Goal: Information Seeking & Learning: Learn about a topic

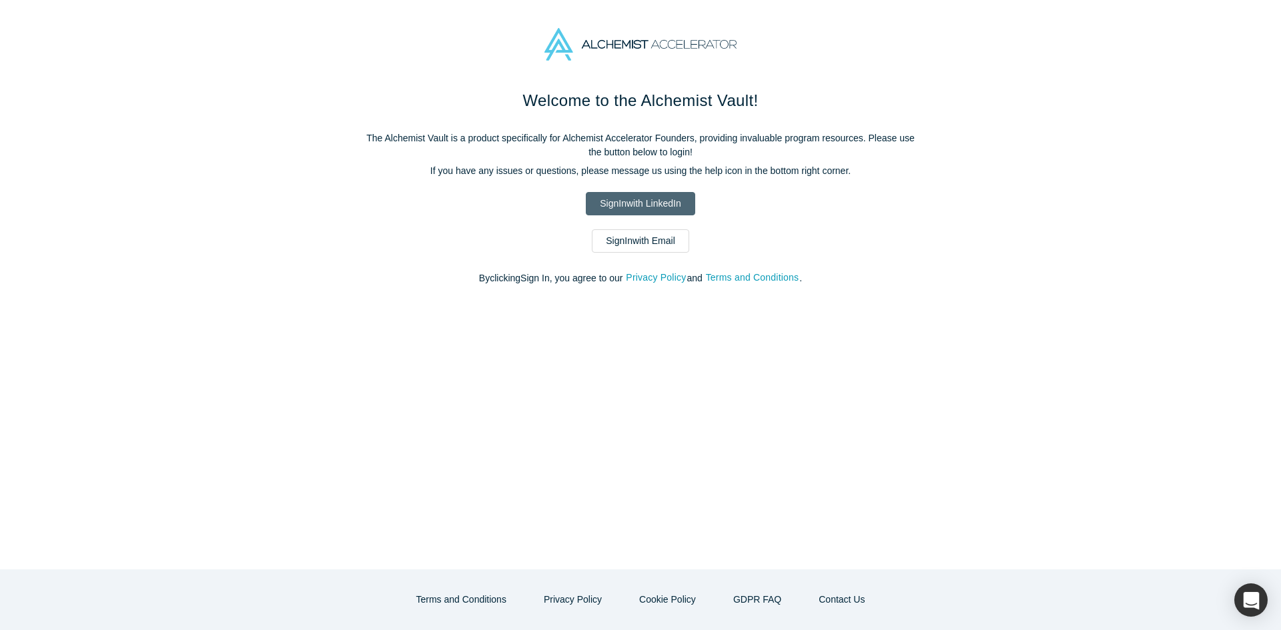
click at [668, 193] on link "Sign In with LinkedIn" at bounding box center [640, 203] width 109 height 23
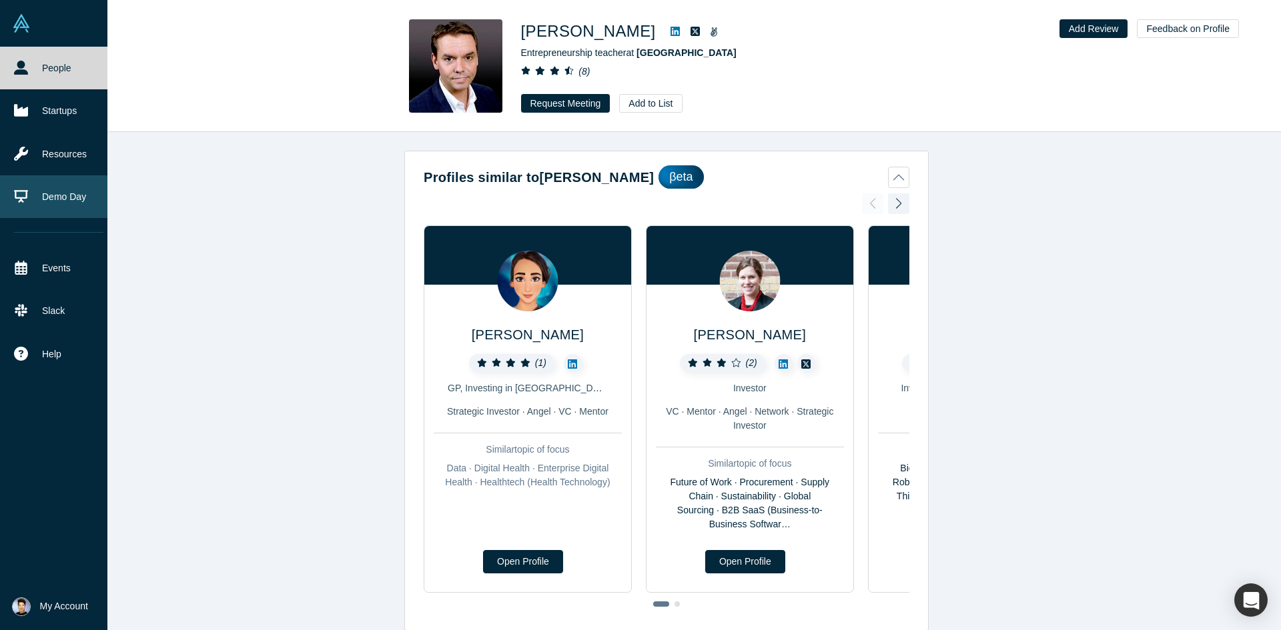
click at [49, 191] on link "Demo Day" at bounding box center [58, 196] width 117 height 43
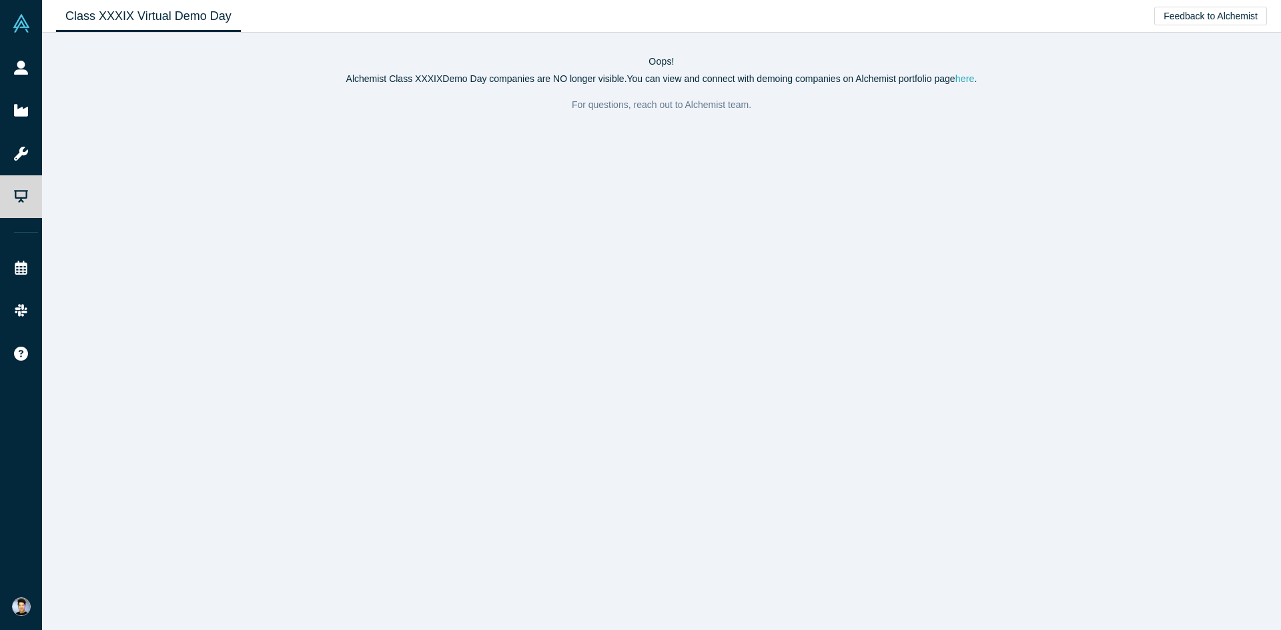
click at [964, 75] on link "here" at bounding box center [964, 78] width 19 height 11
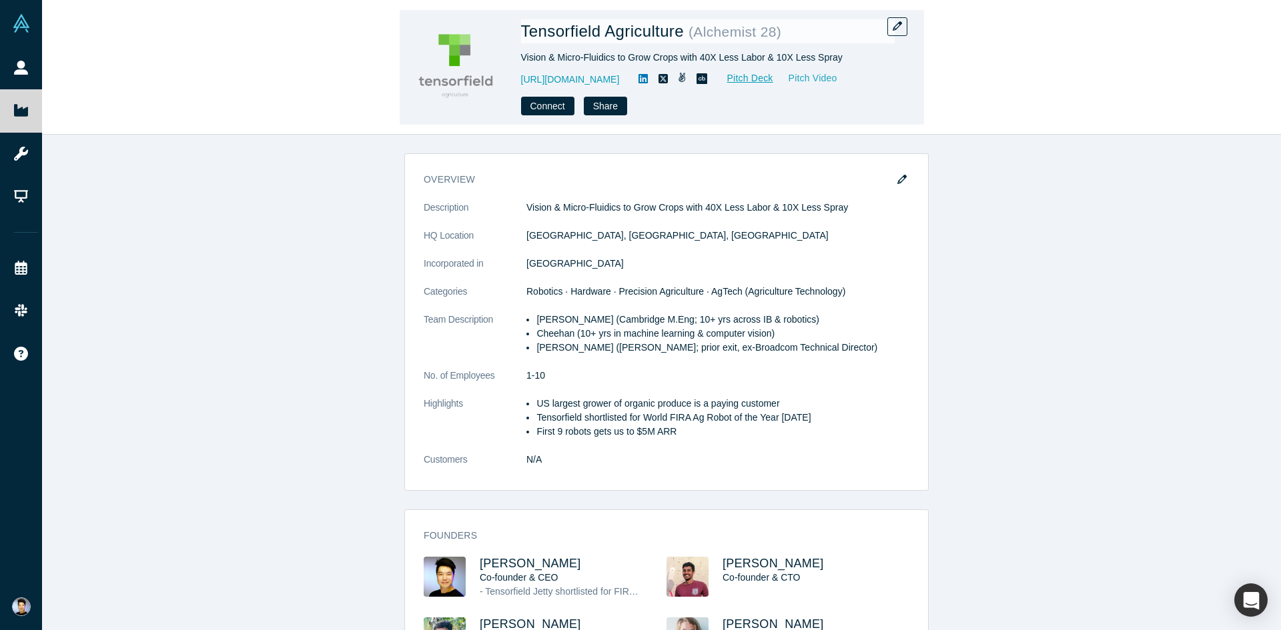
click at [810, 75] on link "Pitch Video" at bounding box center [806, 78] width 64 height 15
